Goal: Task Accomplishment & Management: Manage account settings

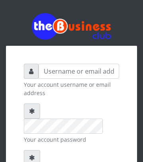
type input "[EMAIL_ADDRESS][DOMAIN_NAME]"
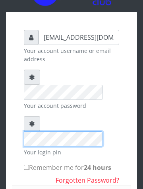
scroll to position [37, 0]
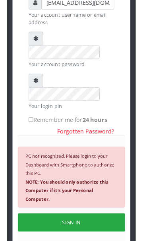
scroll to position [0, 0]
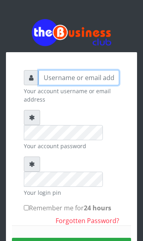
click at [78, 81] on input "text" at bounding box center [79, 77] width 81 height 15
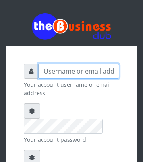
type input "[EMAIL_ADDRESS][DOMAIN_NAME]"
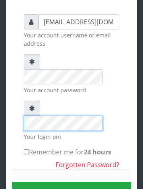
scroll to position [53, 0]
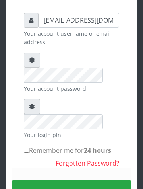
click at [29, 148] on input "Remember me for 24 hours" at bounding box center [26, 150] width 5 height 5
checkbox input "true"
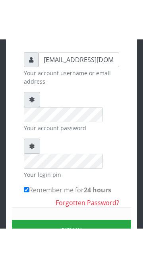
scroll to position [6, 0]
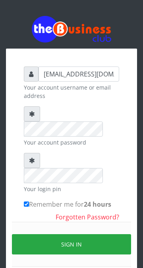
click at [80, 234] on button "Sign in" at bounding box center [71, 244] width 119 height 20
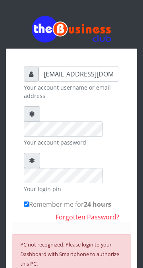
scroll to position [112, 0]
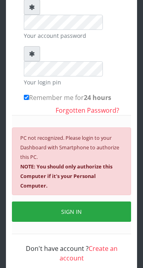
click at [83, 202] on button "SIGN IN" at bounding box center [71, 212] width 119 height 20
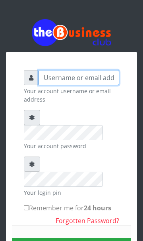
click at [90, 78] on input "text" at bounding box center [79, 77] width 81 height 15
type input "deonyekachipastor@gmail.com"
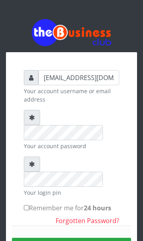
click at [26, 205] on input "Remember me for 24 hours" at bounding box center [26, 207] width 5 height 5
checkbox input "true"
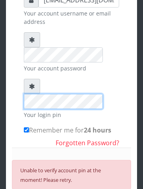
scroll to position [77, 0]
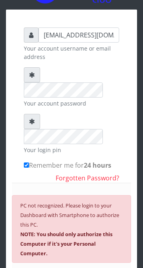
scroll to position [112, 0]
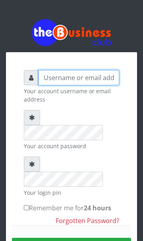
click at [65, 75] on input "text" at bounding box center [79, 77] width 81 height 15
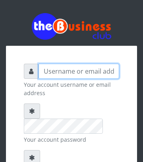
type input "[EMAIL_ADDRESS][DOMAIN_NAME]"
